Goal: Complete application form

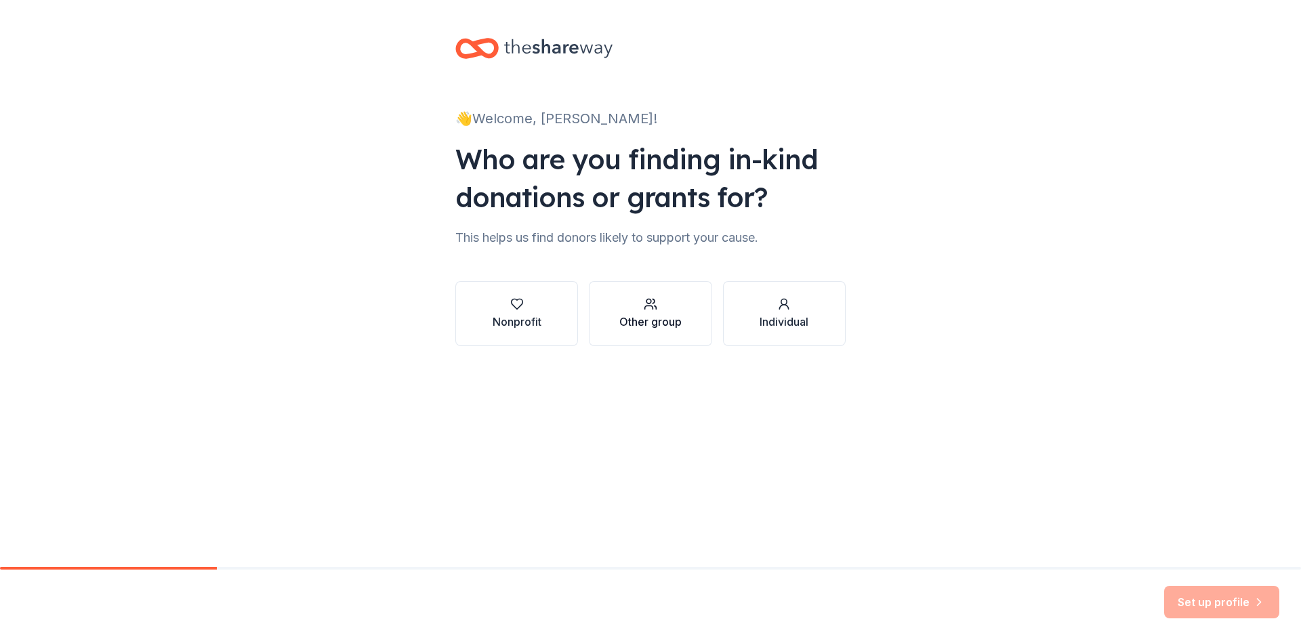
click at [618, 310] on button "Other group" at bounding box center [650, 313] width 123 height 65
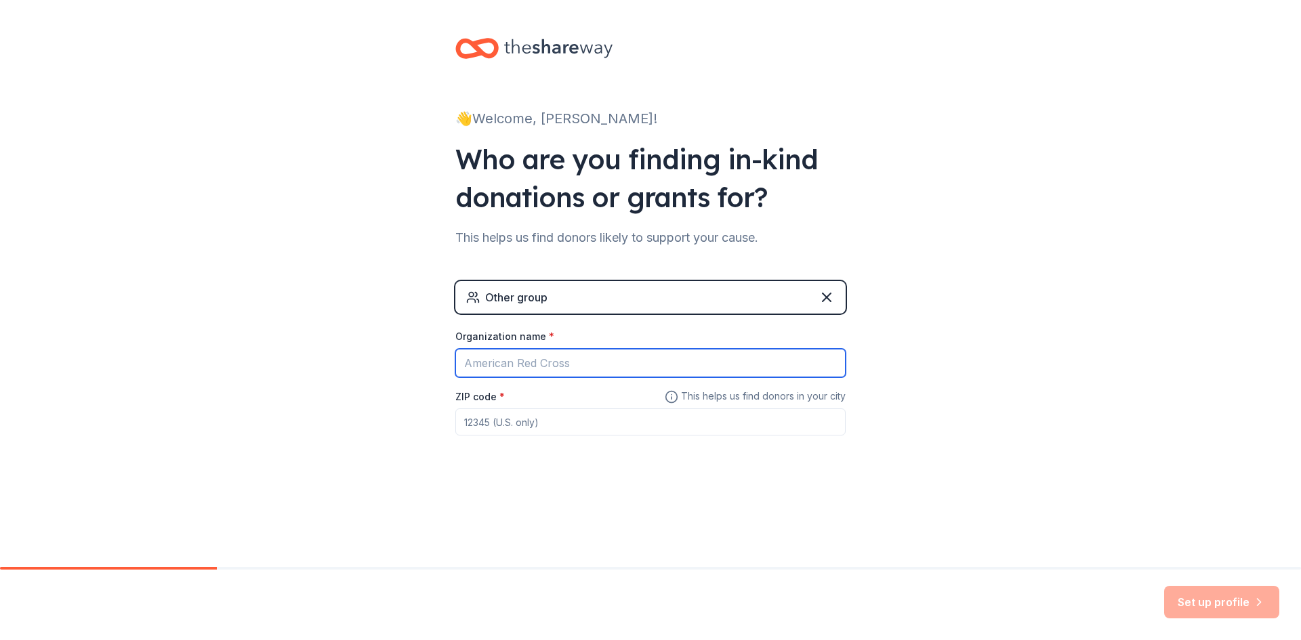
click at [546, 360] on input "Organization name *" at bounding box center [650, 363] width 390 height 28
type input "Mid [PERSON_NAME] Polar Bears Hockey 10UA"
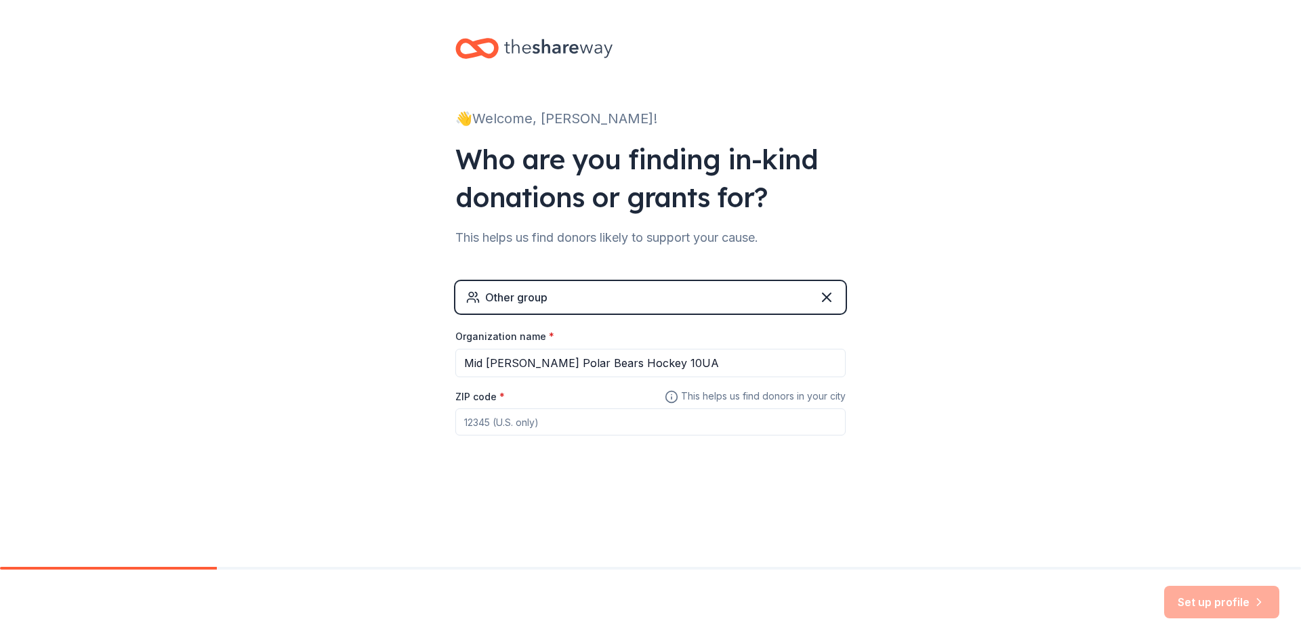
click at [565, 428] on input "ZIP code *" at bounding box center [650, 421] width 390 height 27
type input "12566"
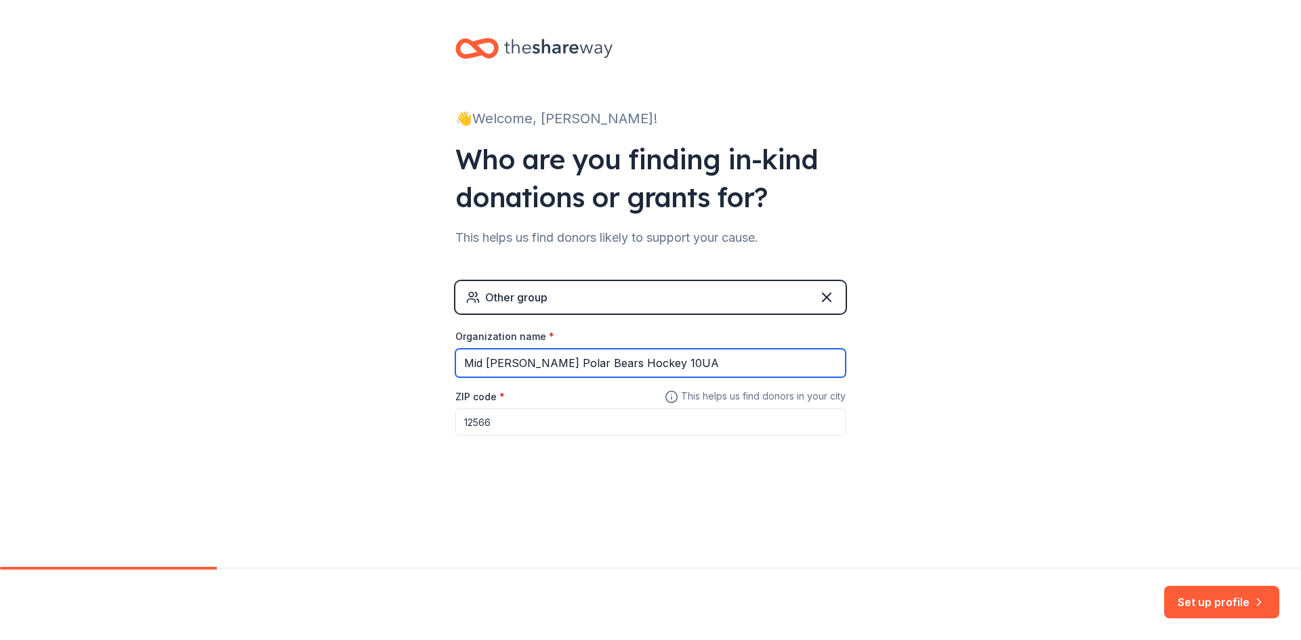
click at [674, 367] on input "Mid [PERSON_NAME] Polar Bears Hockey 10UA" at bounding box center [650, 363] width 390 height 28
click at [650, 365] on input "Mid [PERSON_NAME] Polar Bears Hockey 10UA" at bounding box center [650, 363] width 390 height 28
click at [640, 365] on input "Mid [PERSON_NAME] Polar Bears Hockey 10UA" at bounding box center [650, 363] width 390 height 28
type input "Mid [PERSON_NAME] Polar Bears Hockey"
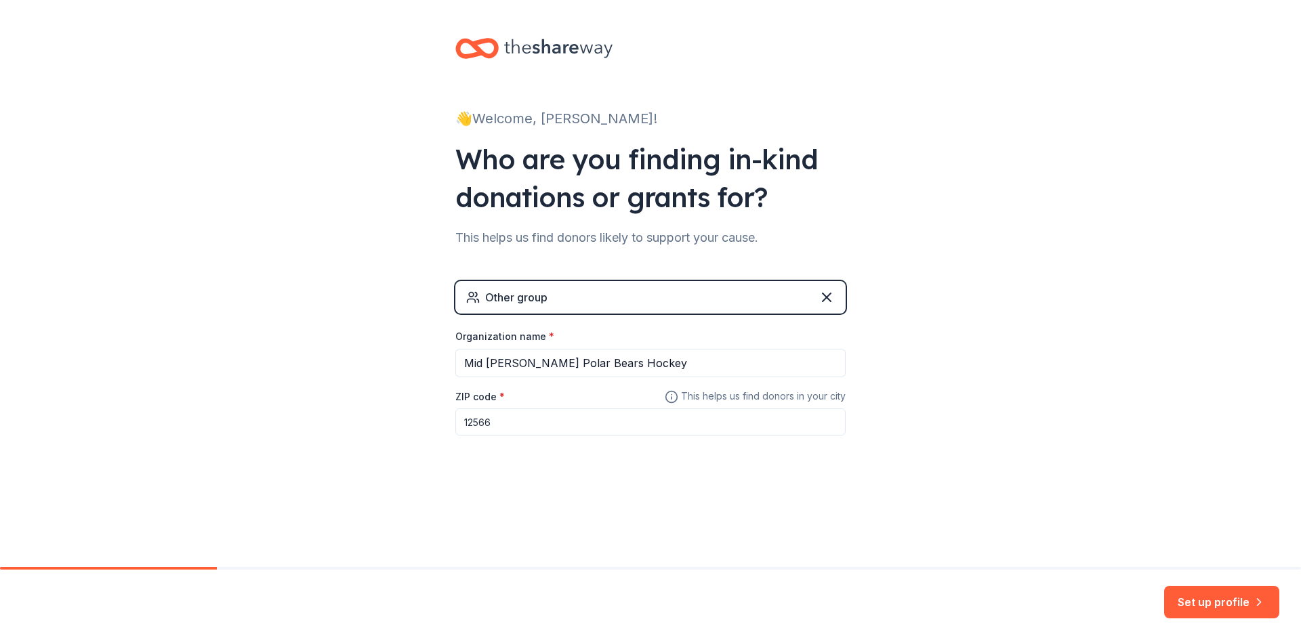
click at [517, 416] on input "12566" at bounding box center [650, 421] width 390 height 27
click at [578, 434] on input "12555" at bounding box center [650, 421] width 390 height 27
type input "12550"
click at [1227, 605] on button "Set up profile" at bounding box center [1221, 602] width 115 height 33
